Goal: Information Seeking & Learning: Learn about a topic

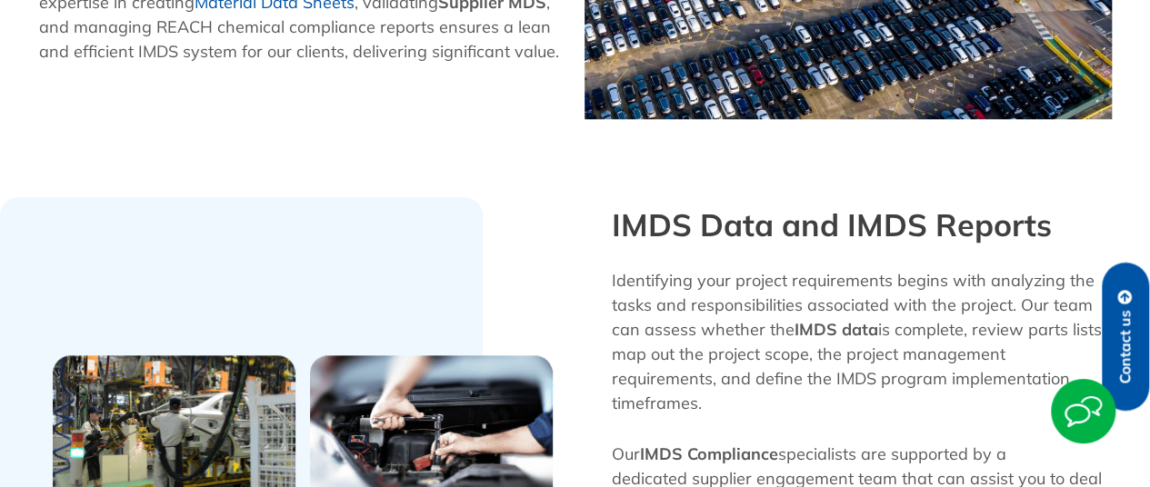
scroll to position [547, 0]
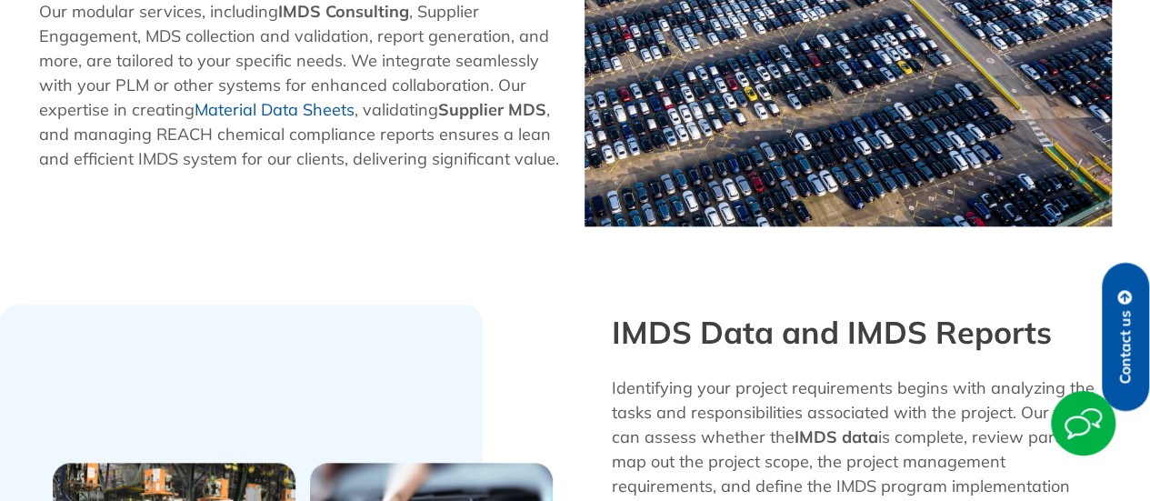
scroll to position [805, 0]
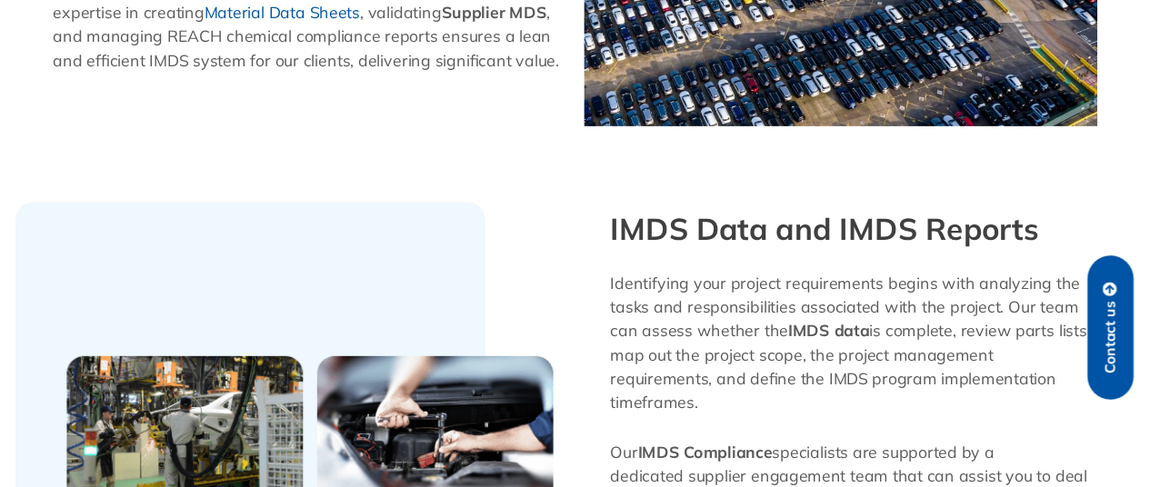
scroll to position [627, 0]
